Goal: Book appointment/travel/reservation

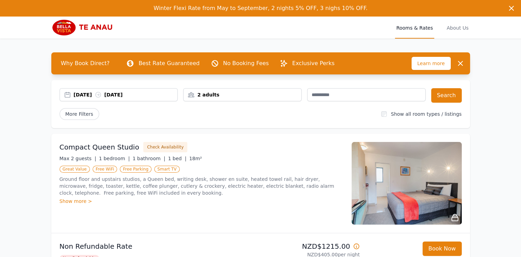
click at [227, 93] on div "2 adults" at bounding box center [242, 94] width 118 height 7
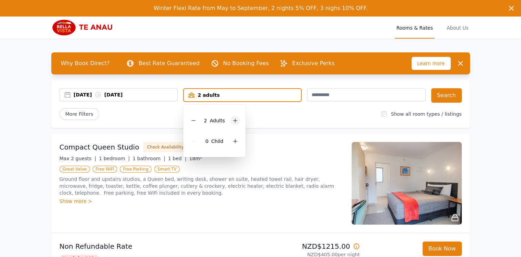
click at [234, 121] on icon at bounding box center [235, 121] width 4 height 4
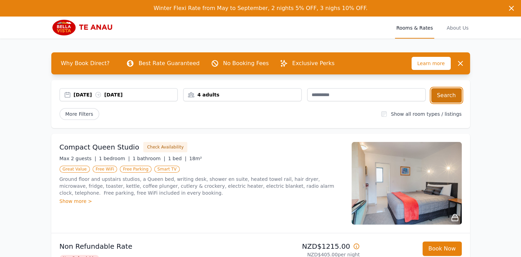
click at [450, 95] on button "Search" at bounding box center [446, 95] width 31 height 14
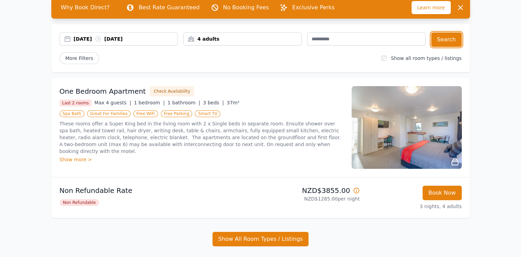
scroll to position [61, 0]
